Goal: Task Accomplishment & Management: Manage account settings

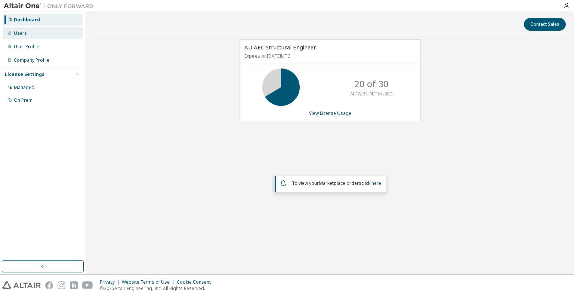
click at [23, 35] on div "Users" at bounding box center [20, 33] width 13 height 6
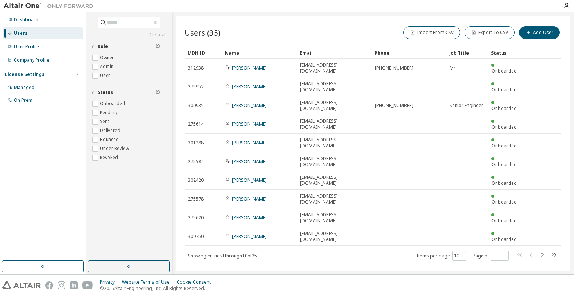
click at [111, 28] on span at bounding box center [129, 22] width 63 height 11
click at [112, 23] on input "text" at bounding box center [129, 22] width 45 height 7
type input "****"
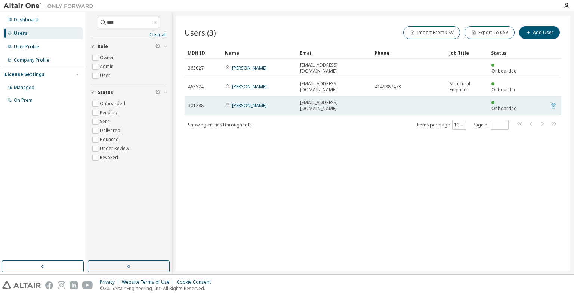
click at [554, 103] on icon at bounding box center [553, 106] width 4 height 6
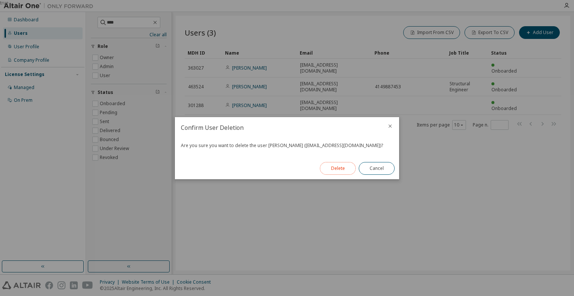
click at [343, 171] on button "Delete" at bounding box center [338, 168] width 36 height 13
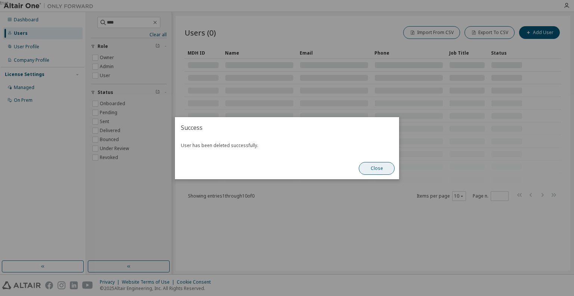
click at [379, 167] on button "Close" at bounding box center [377, 168] width 36 height 13
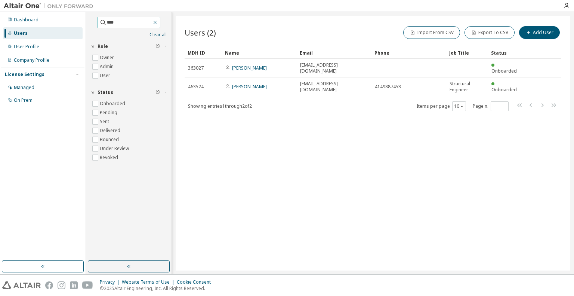
click at [158, 19] on icon "button" at bounding box center [155, 22] width 6 height 6
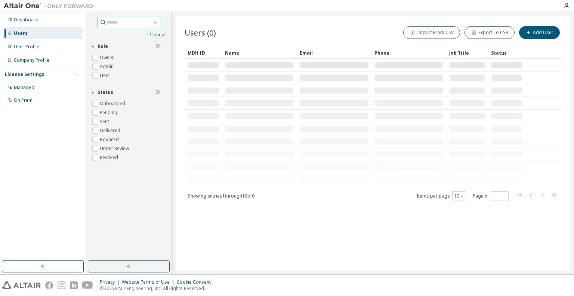
click at [126, 22] on input "text" at bounding box center [129, 22] width 45 height 7
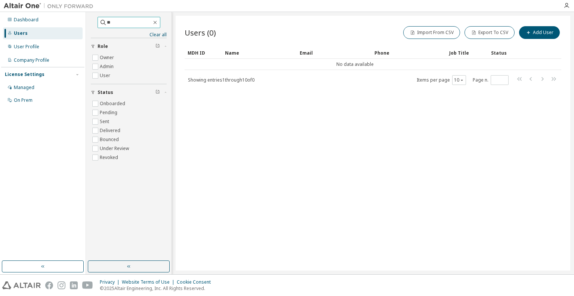
type input "*"
type input "******"
click at [159, 34] on link "Clear all" at bounding box center [129, 35] width 76 height 6
click at [158, 22] on icon "button" at bounding box center [155, 22] width 6 height 6
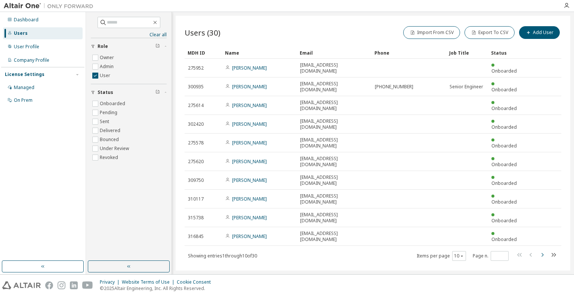
click at [541, 253] on icon "button" at bounding box center [542, 255] width 2 height 4
click at [543, 253] on icon "button" at bounding box center [542, 255] width 2 height 4
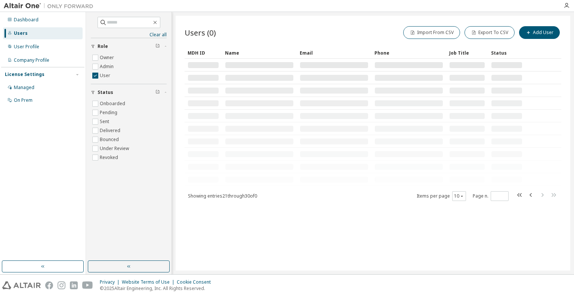
type input "*"
